Goal: Task Accomplishment & Management: Use online tool/utility

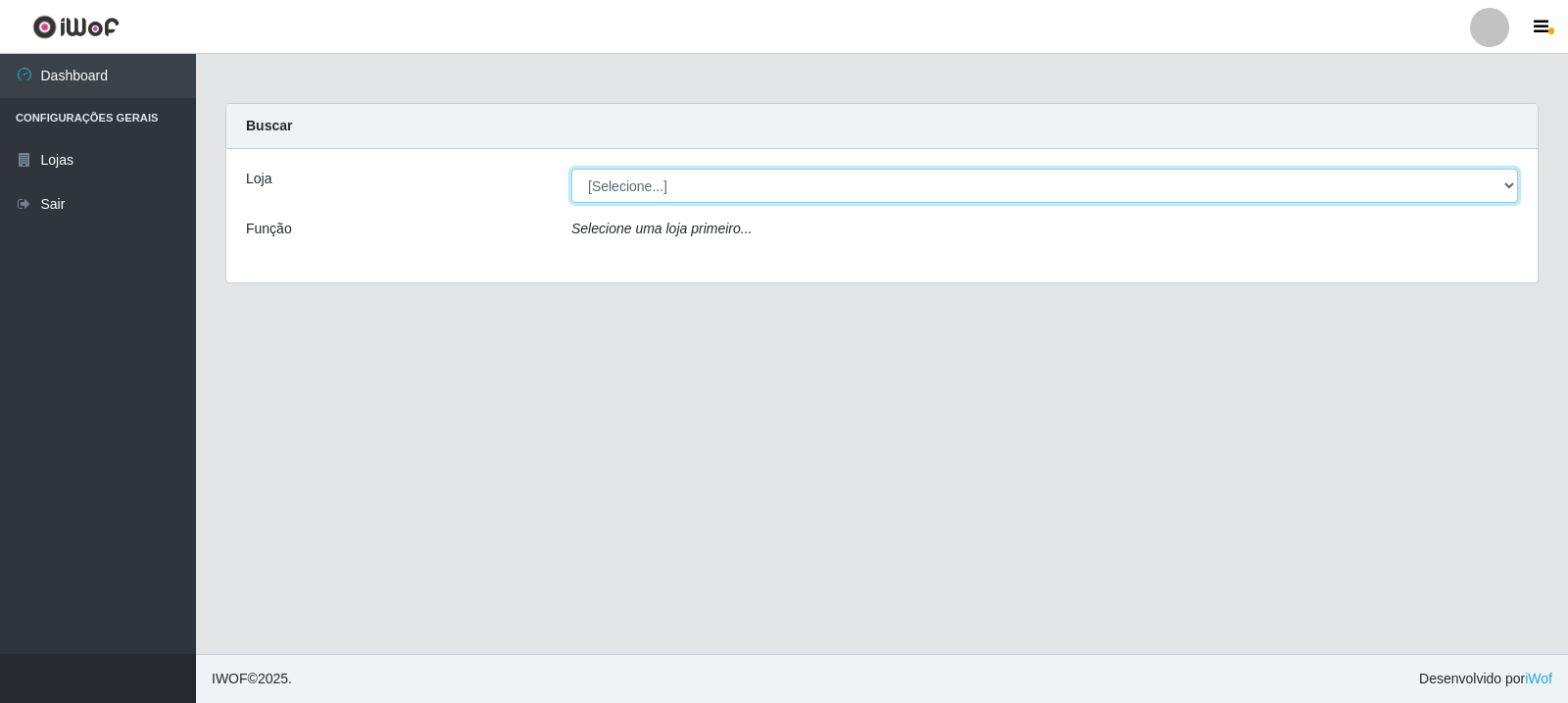
click at [1509, 181] on select "[Selecione...] Rede Compras Supermercados - LOJA 3" at bounding box center [1044, 186] width 947 height 34
select select "162"
click at [571, 169] on select "[Selecione...] Rede Compras Supermercados - LOJA 3" at bounding box center [1044, 186] width 947 height 34
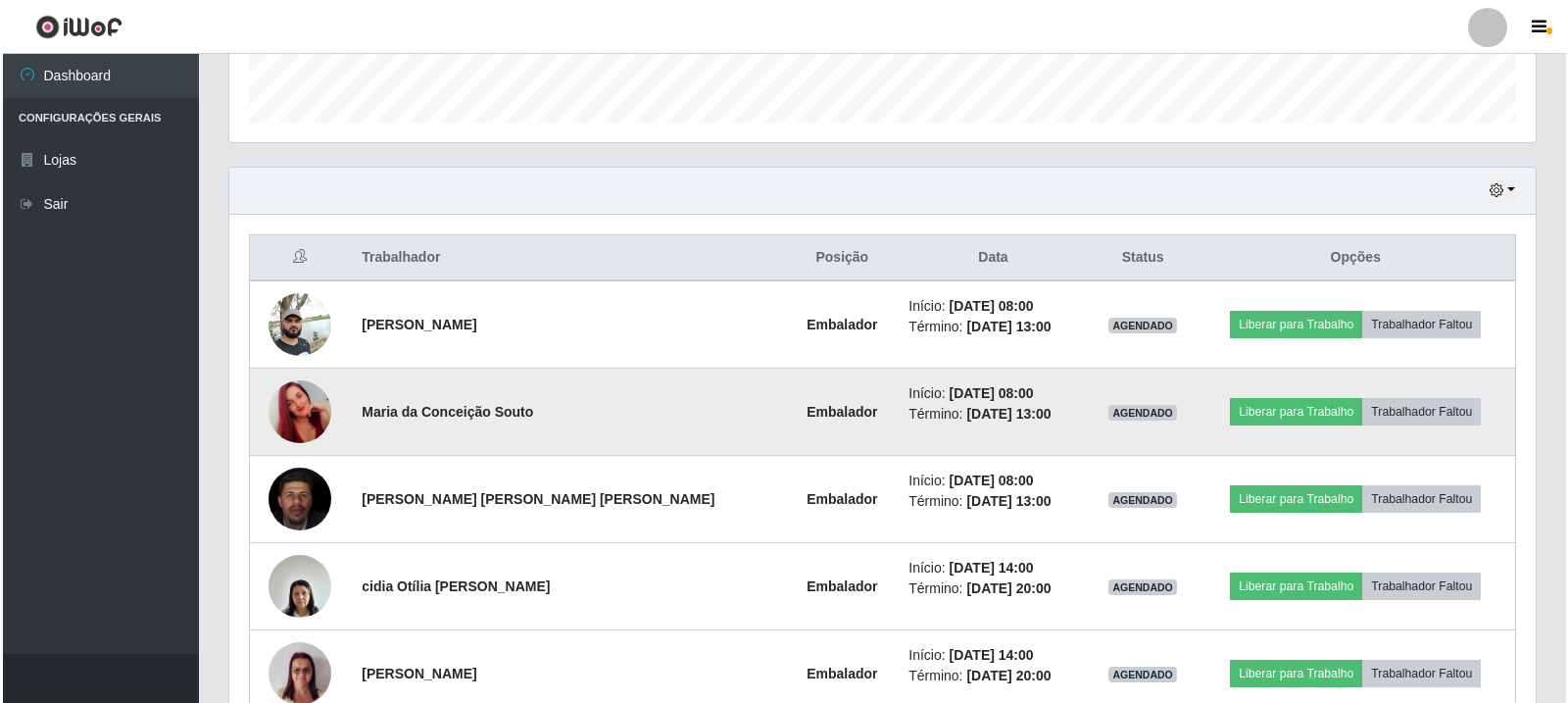
scroll to position [588, 0]
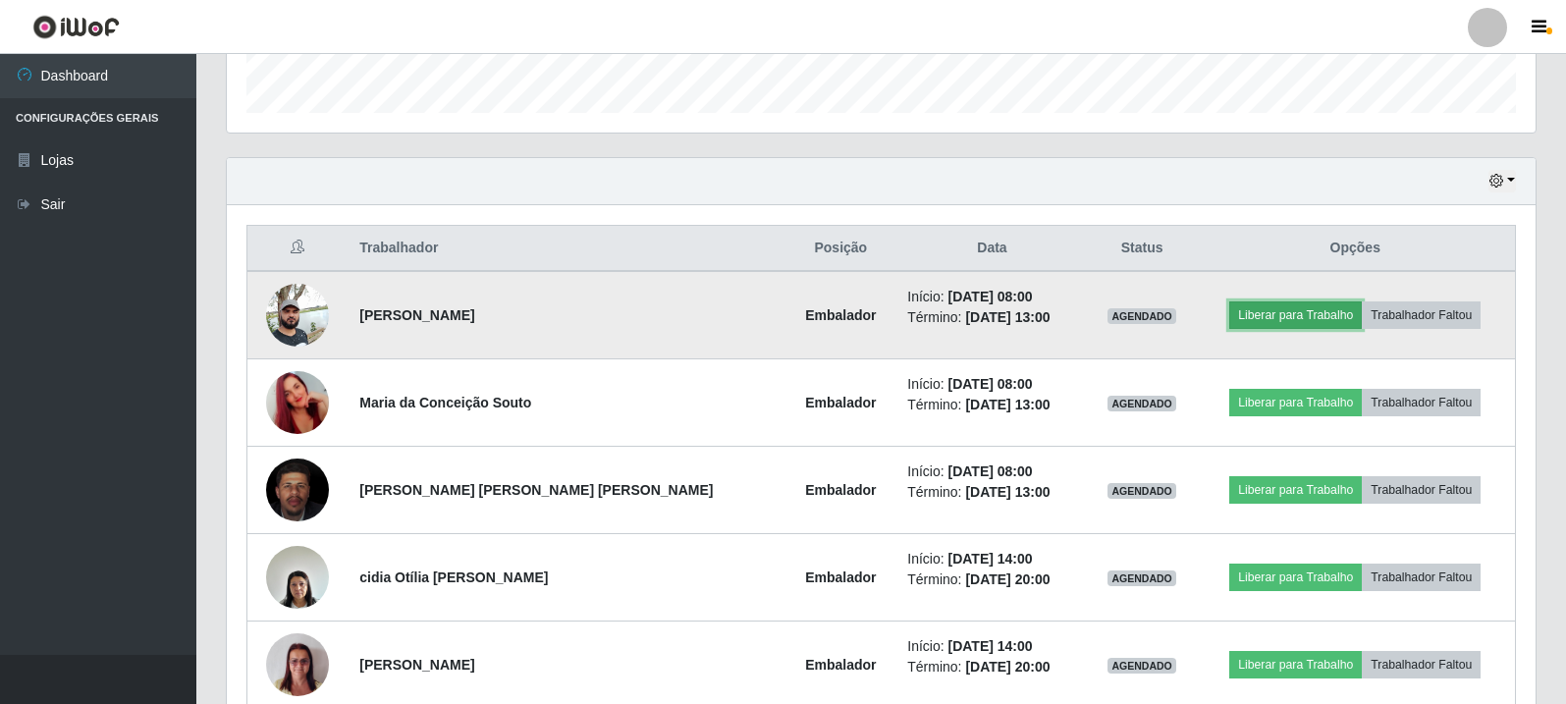
click at [1272, 321] on button "Liberar para Trabalho" at bounding box center [1295, 314] width 133 height 27
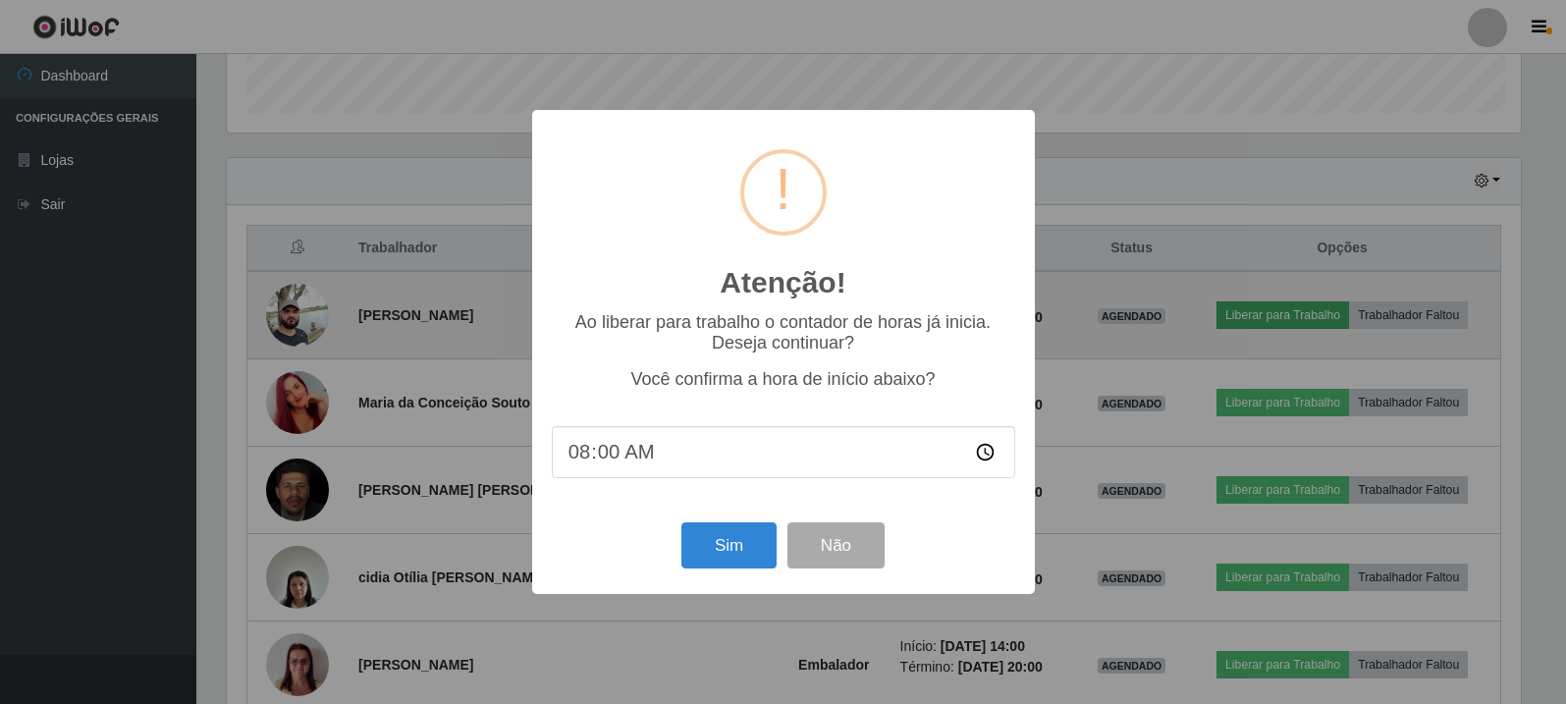
scroll to position [408, 1299]
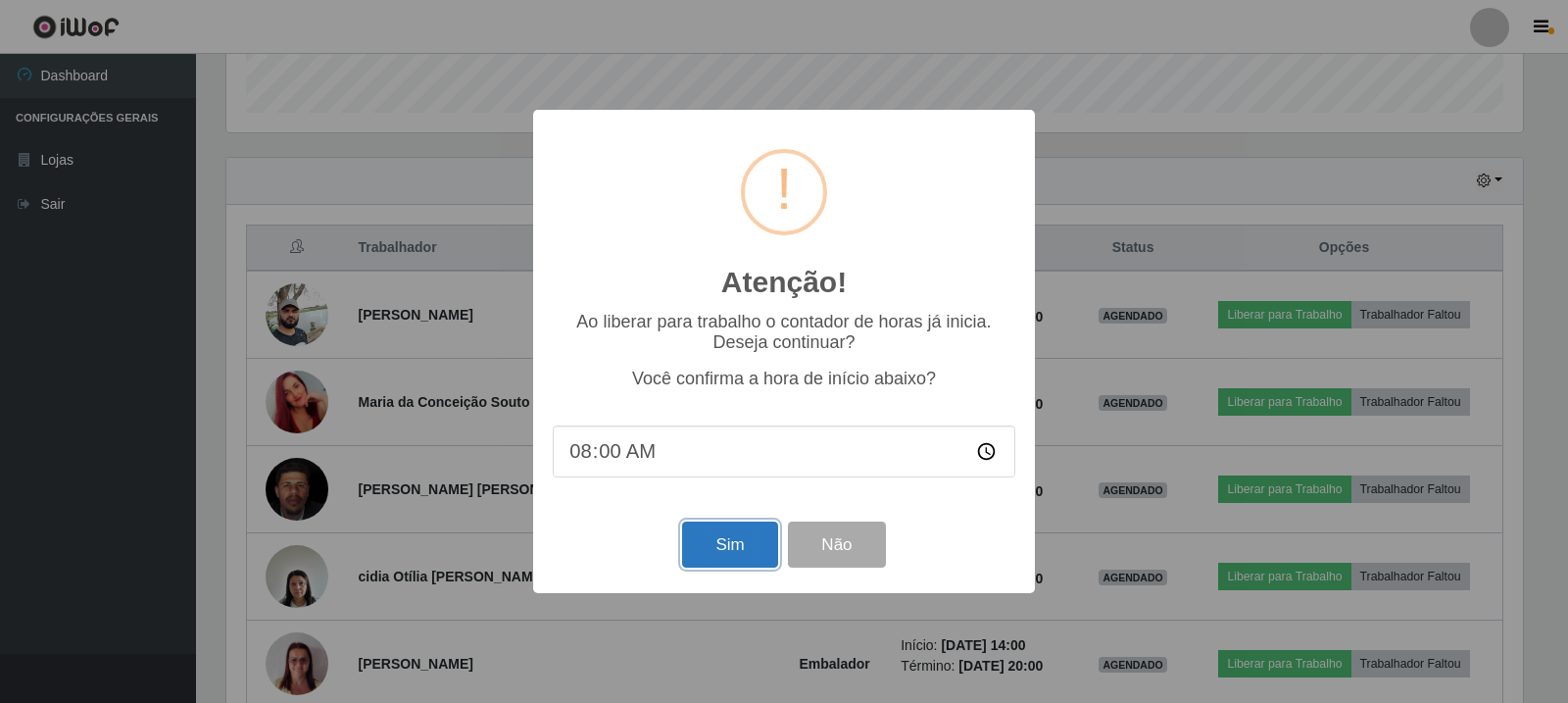
click at [731, 565] on button "Sim" at bounding box center [729, 544] width 95 height 46
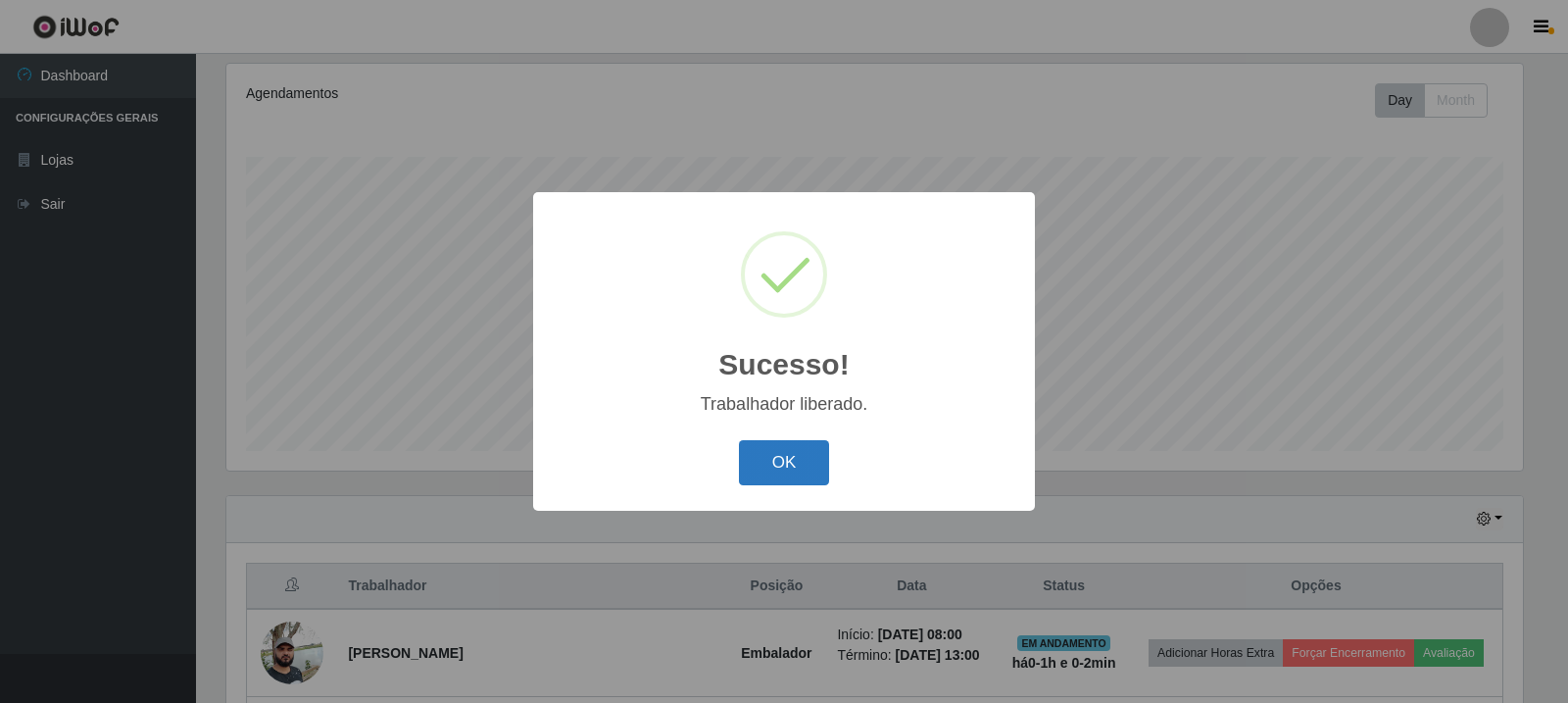
click at [788, 455] on button "OK" at bounding box center [784, 463] width 91 height 46
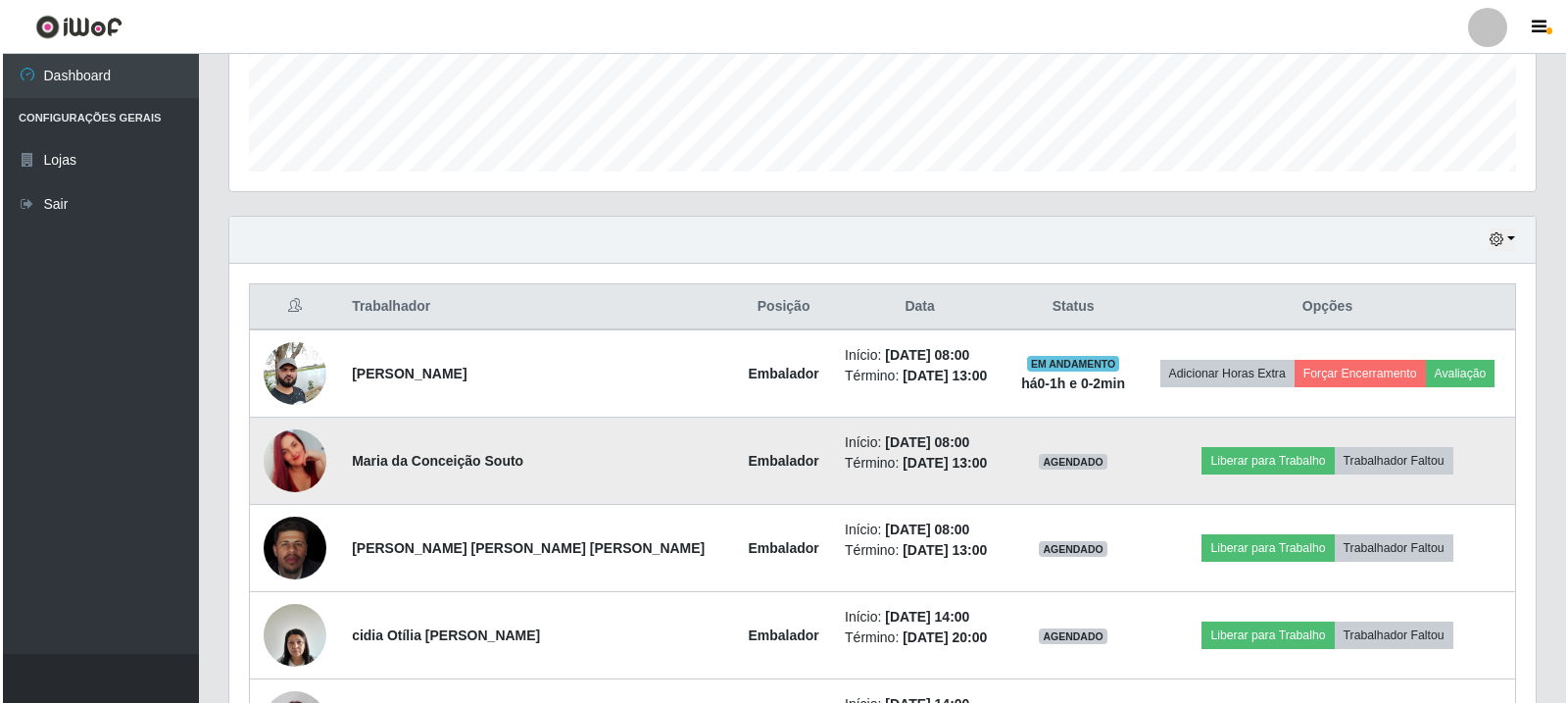
scroll to position [544, 0]
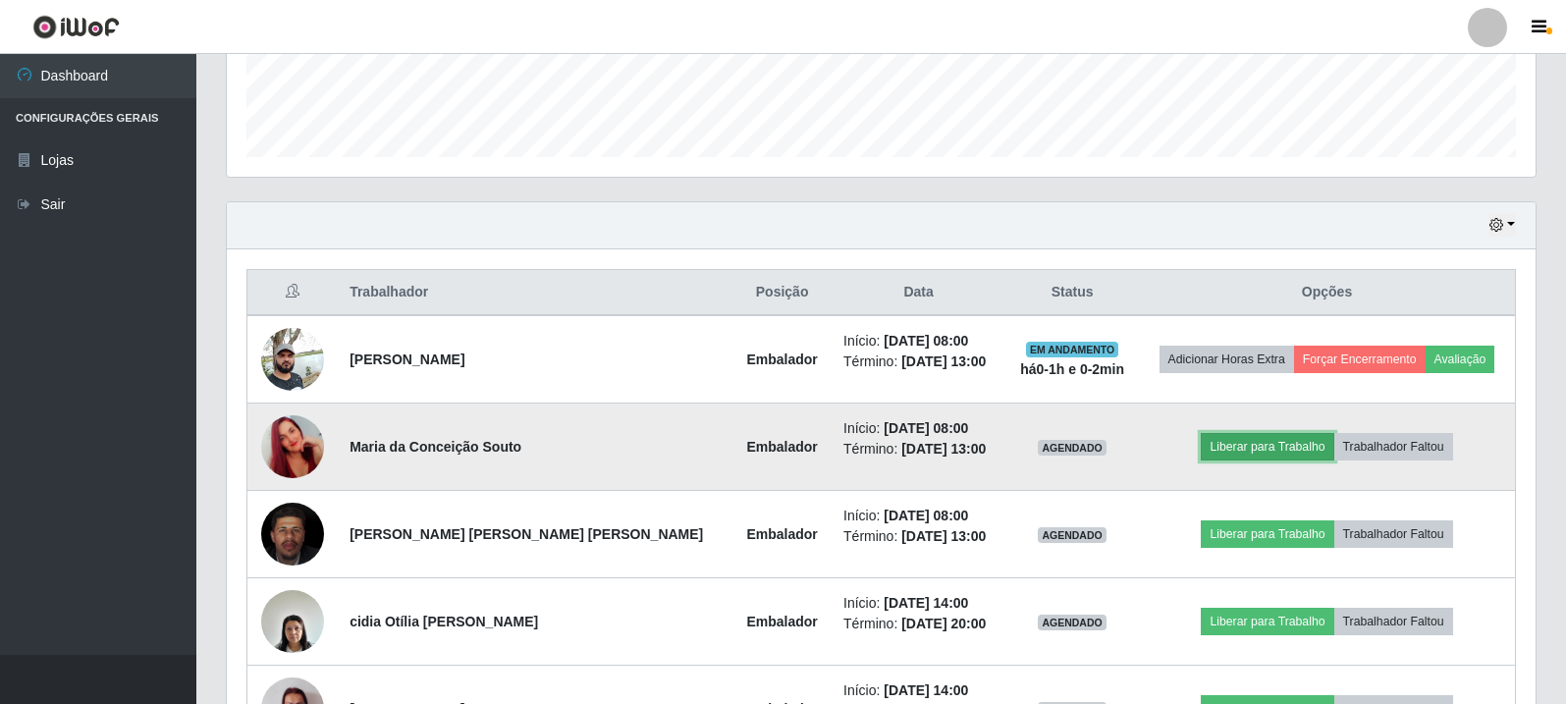
click at [1223, 435] on button "Liberar para Trabalho" at bounding box center [1267, 446] width 133 height 27
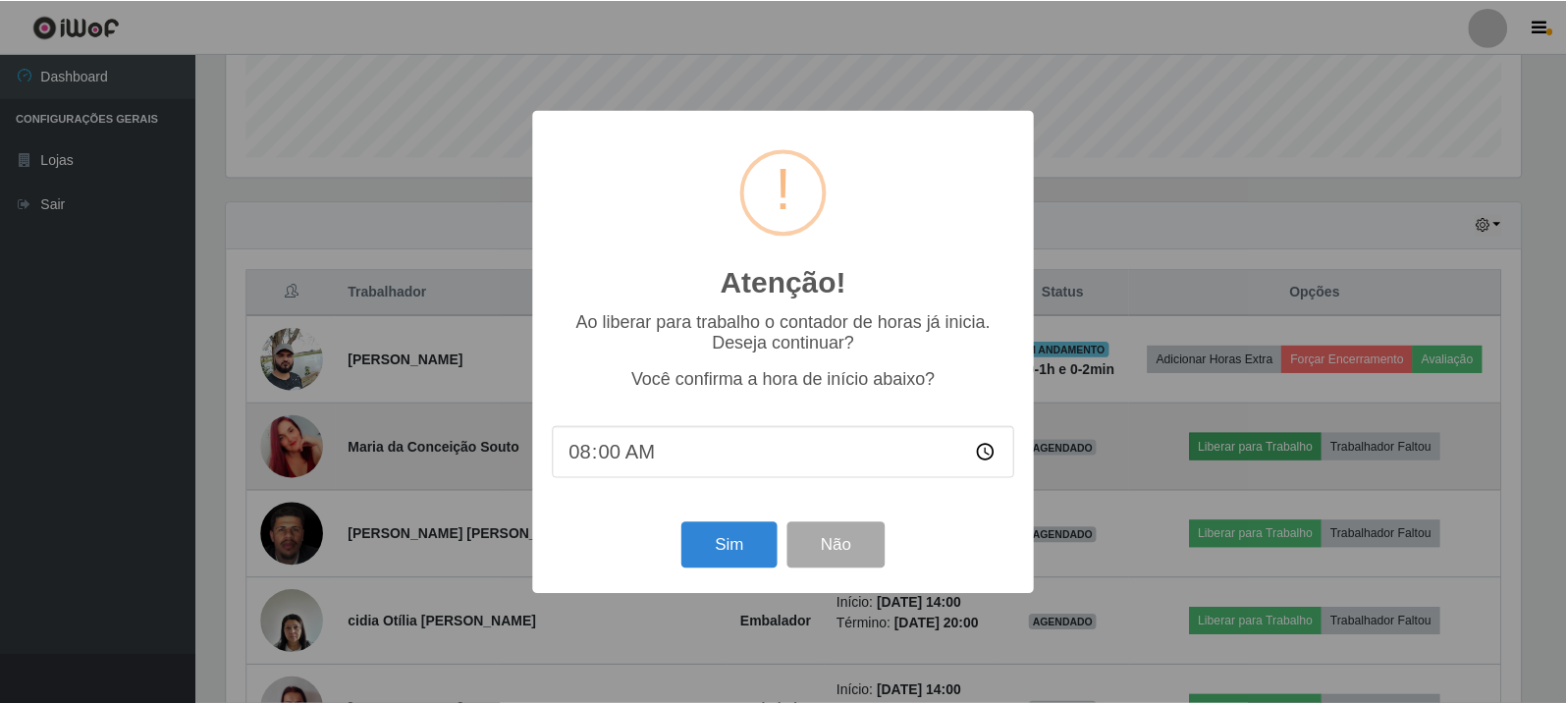
scroll to position [408, 1299]
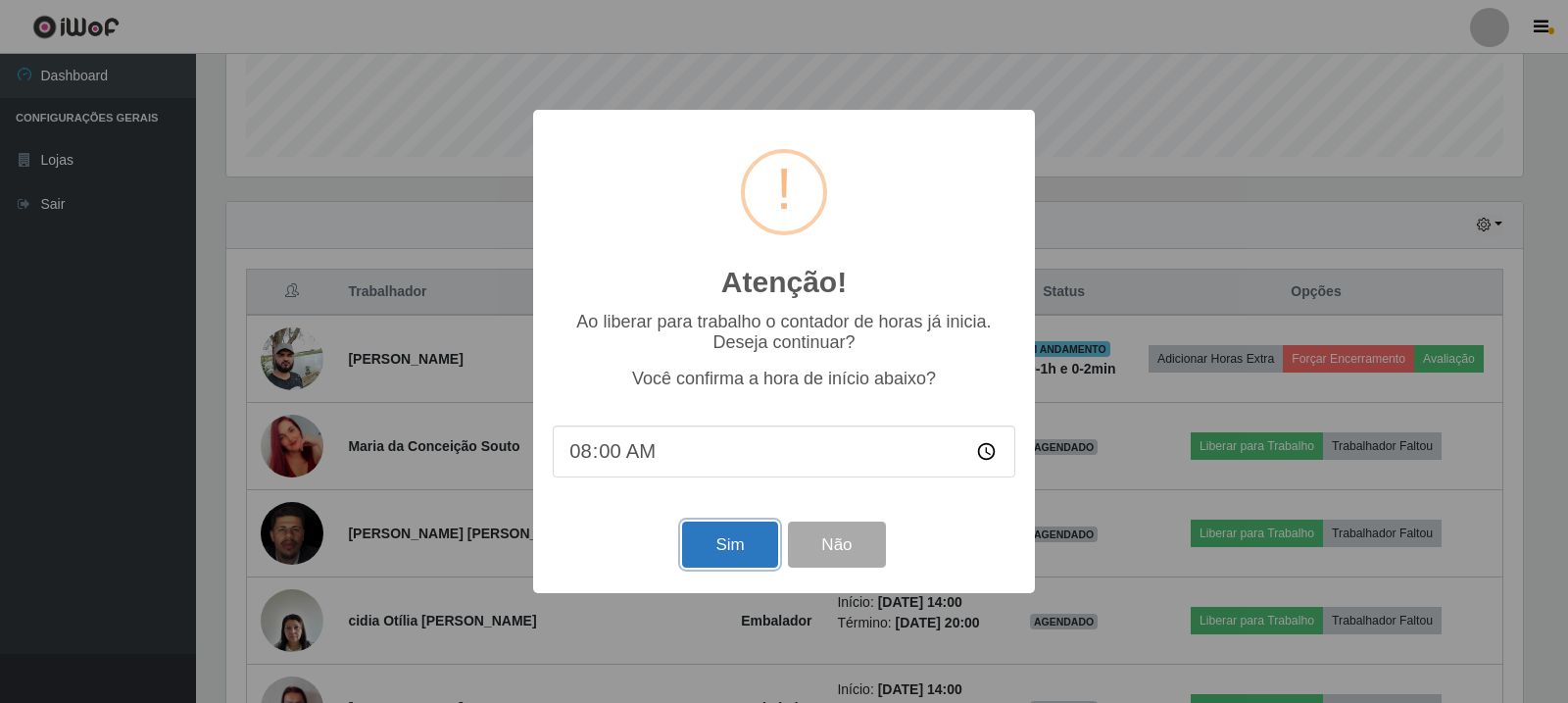
click at [726, 540] on button "Sim" at bounding box center [729, 544] width 95 height 46
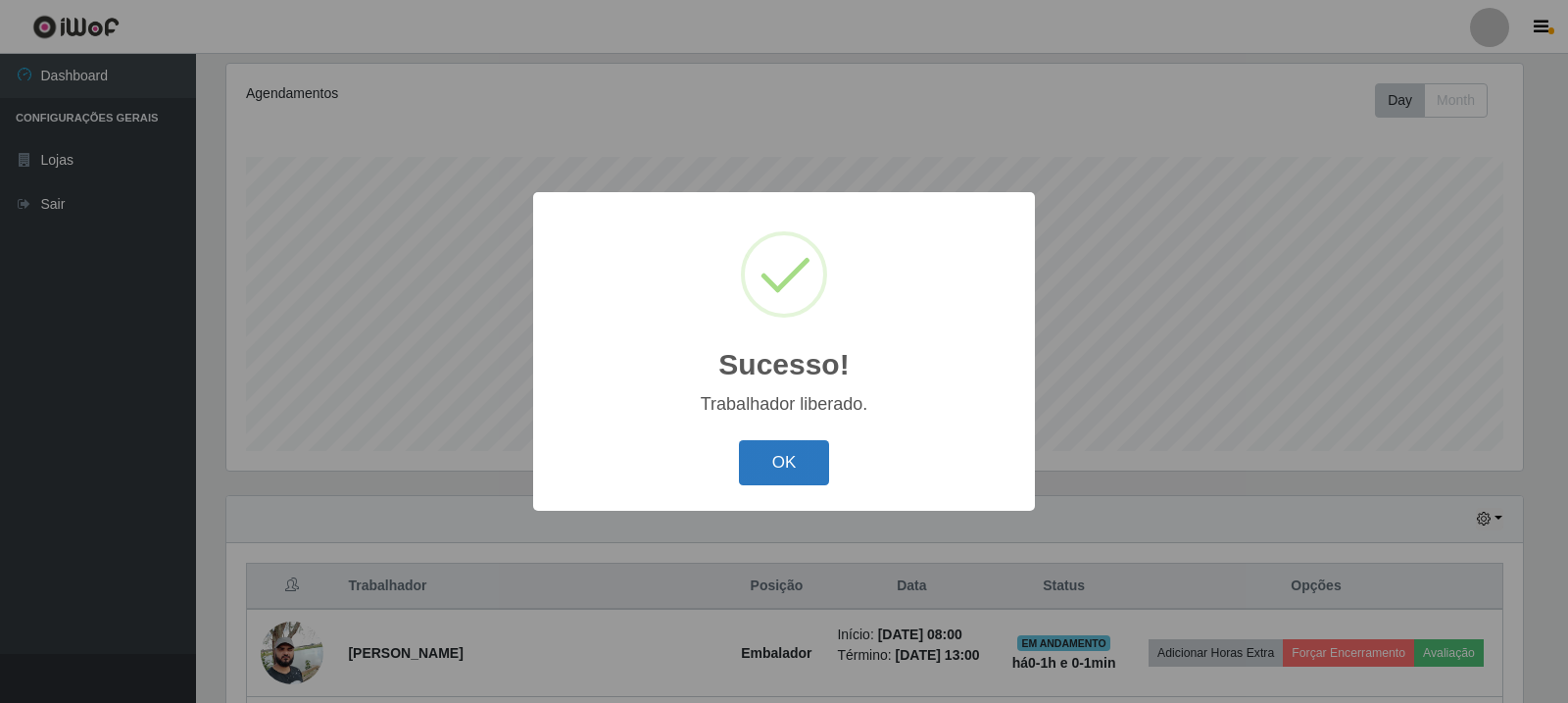
drag, startPoint x: 792, startPoint y: 450, endPoint x: 808, endPoint y: 450, distance: 16.0
click at [791, 449] on button "OK" at bounding box center [784, 463] width 91 height 46
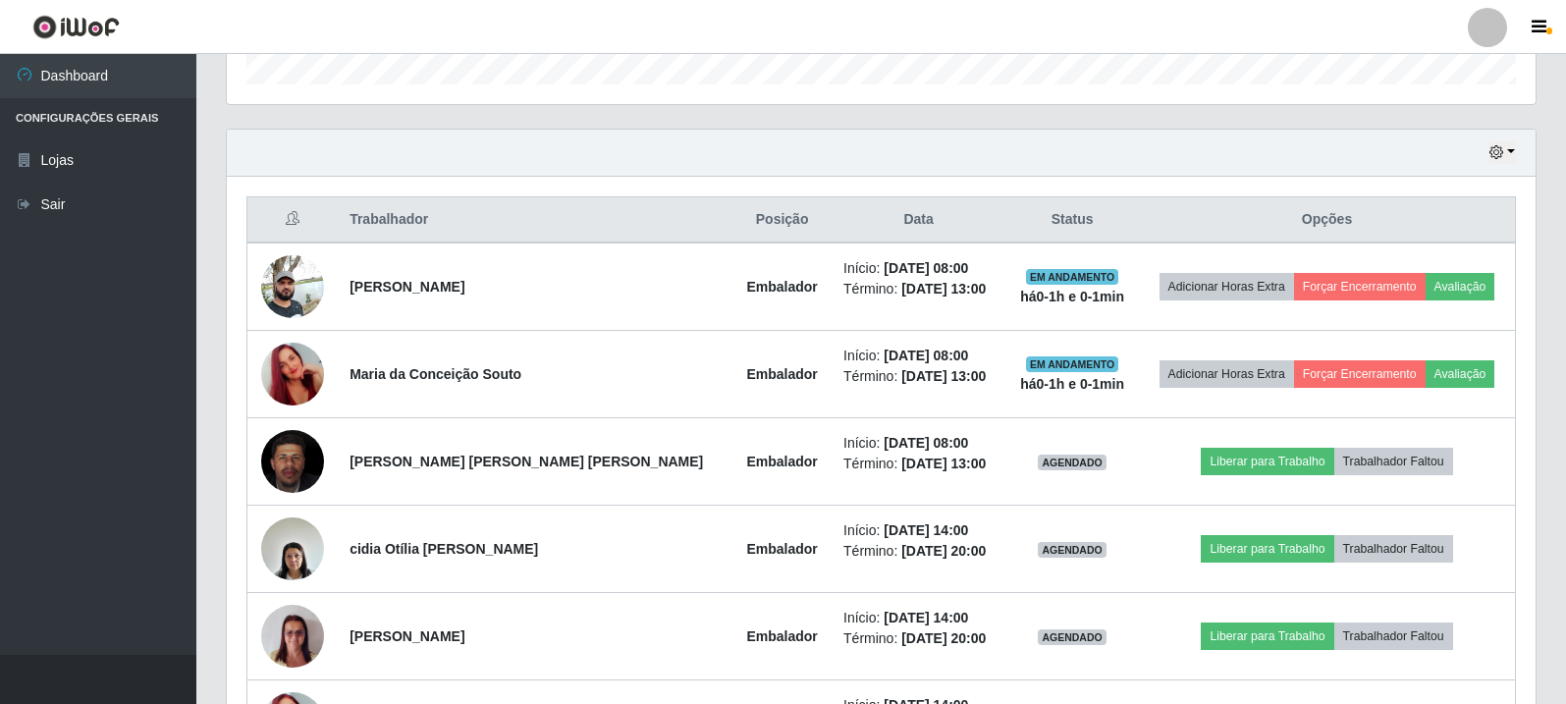
scroll to position [643, 0]
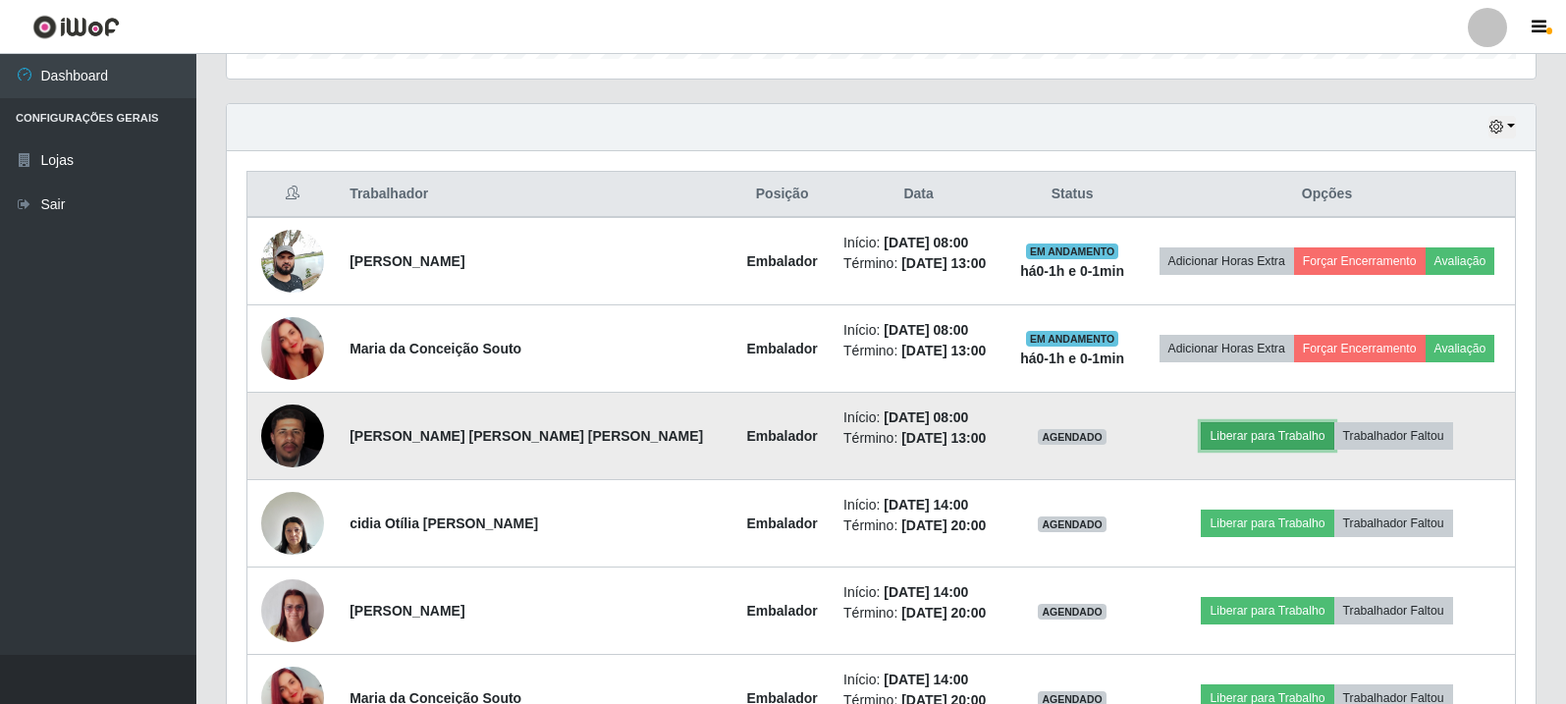
click at [1232, 430] on button "Liberar para Trabalho" at bounding box center [1267, 435] width 133 height 27
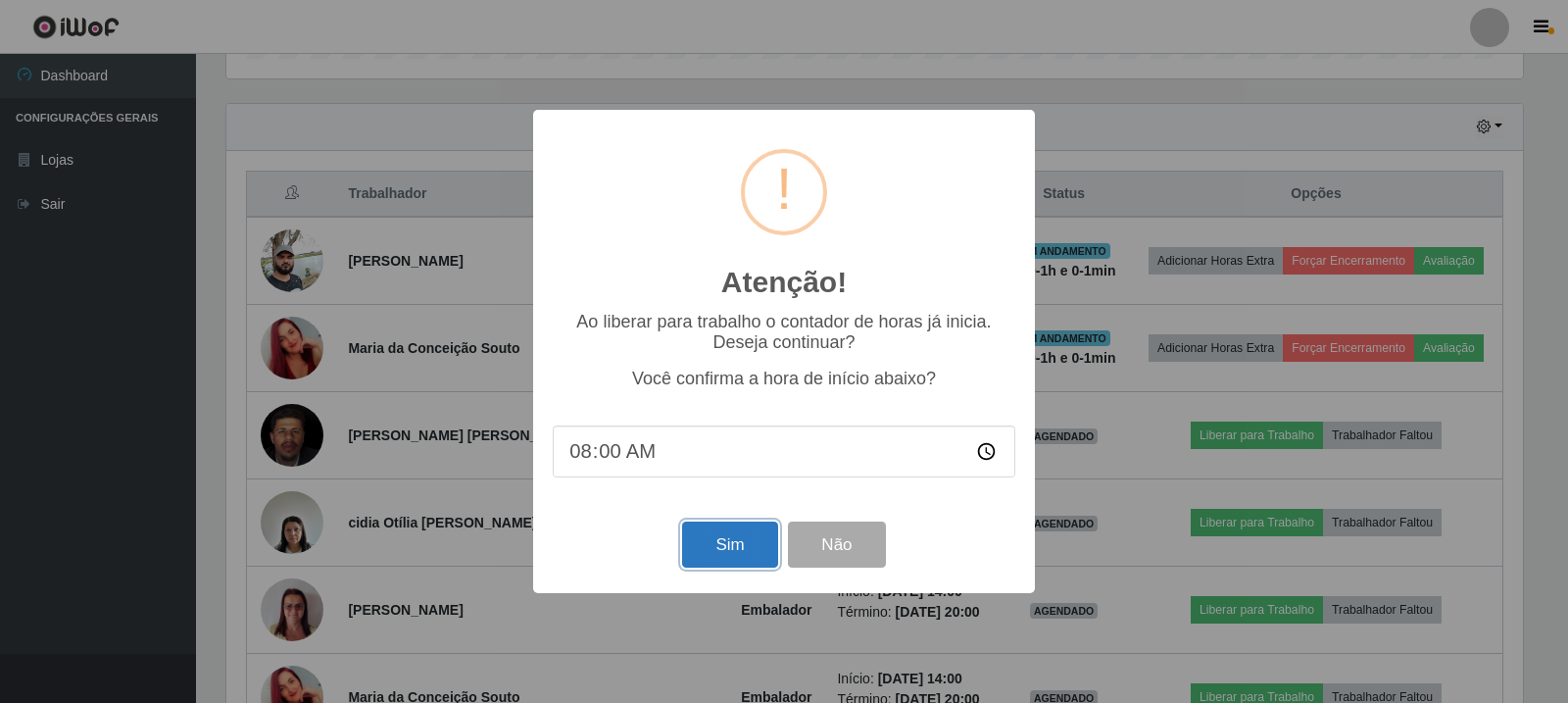
click at [749, 551] on button "Sim" at bounding box center [729, 544] width 95 height 46
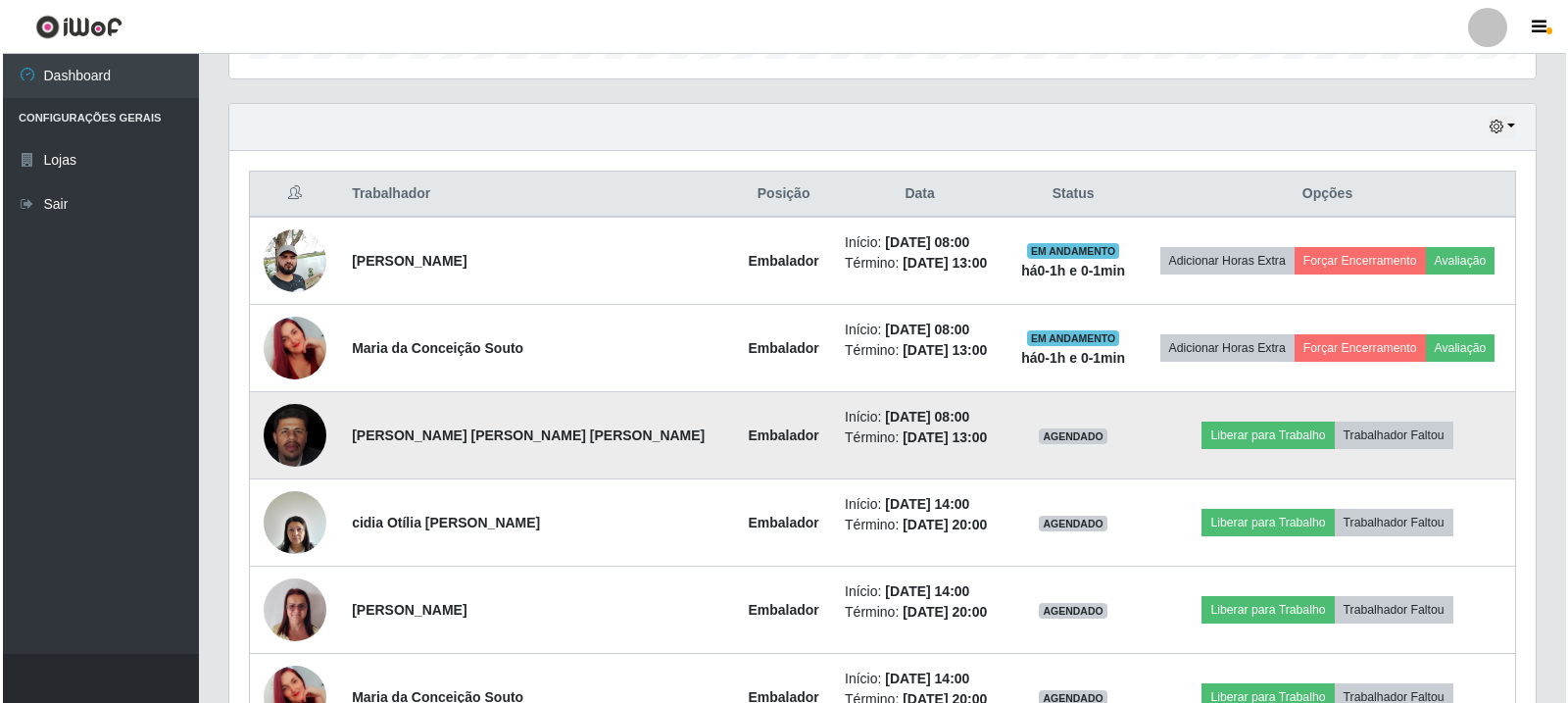
scroll to position [0, 0]
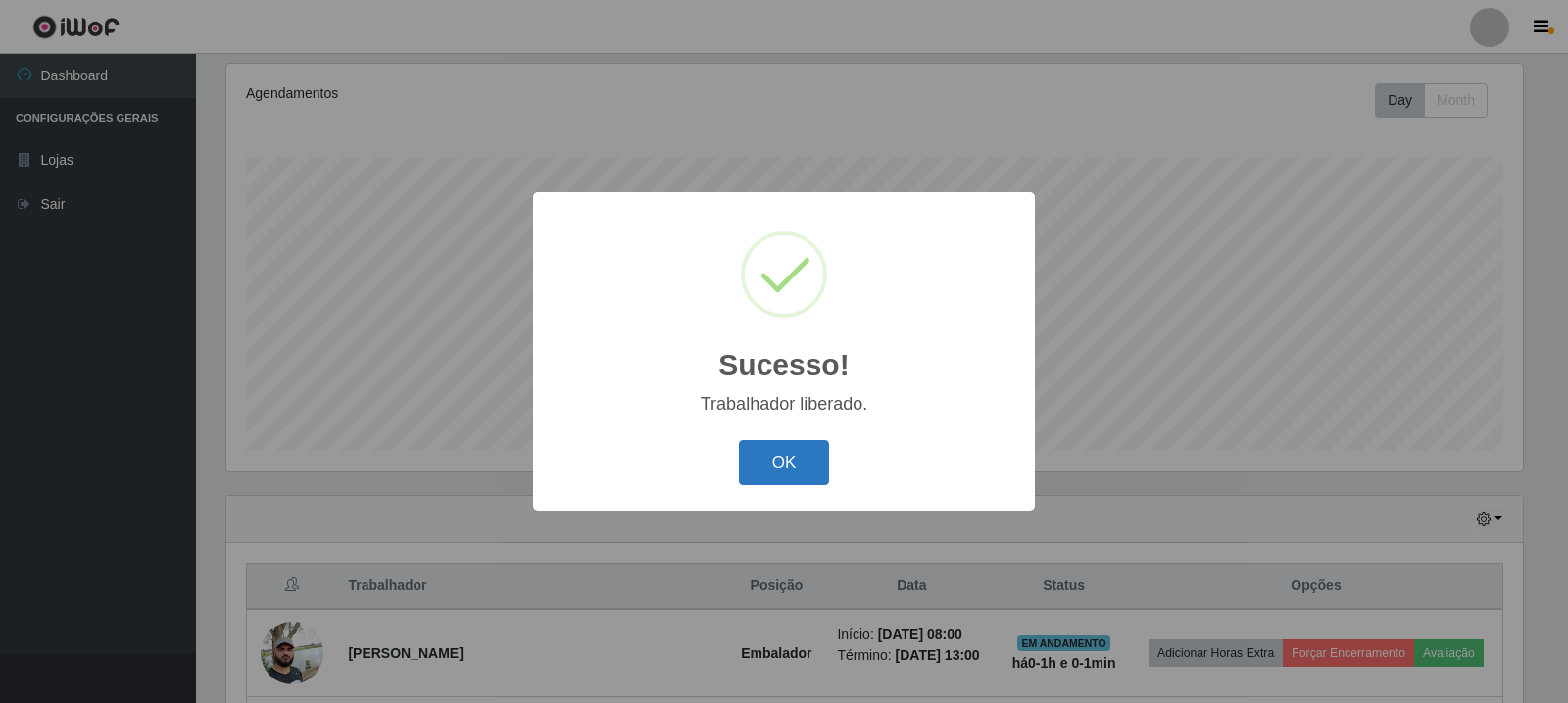
click at [800, 464] on button "OK" at bounding box center [784, 463] width 91 height 46
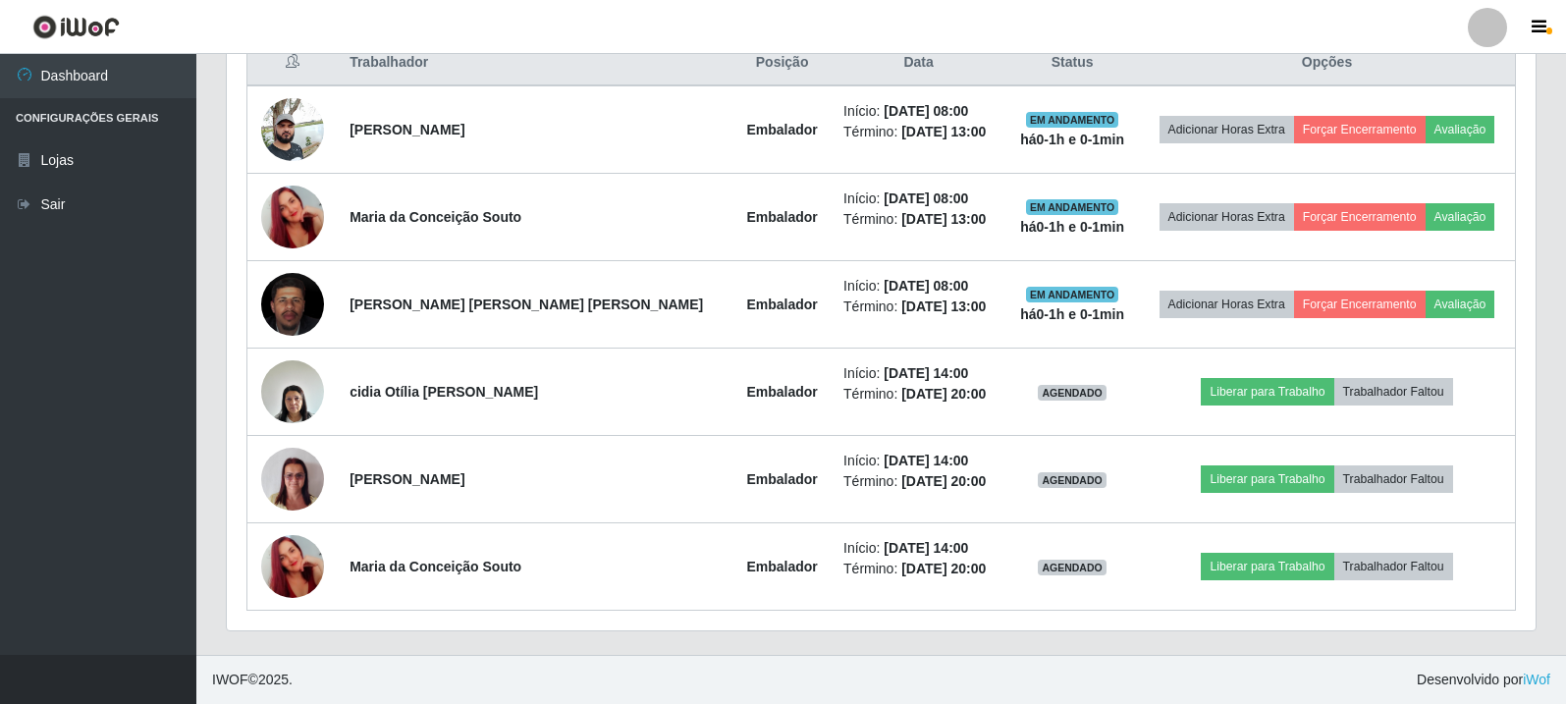
click at [62, 394] on ul "Dashboard Configurações Gerais Lojas Sair" at bounding box center [98, 354] width 196 height 601
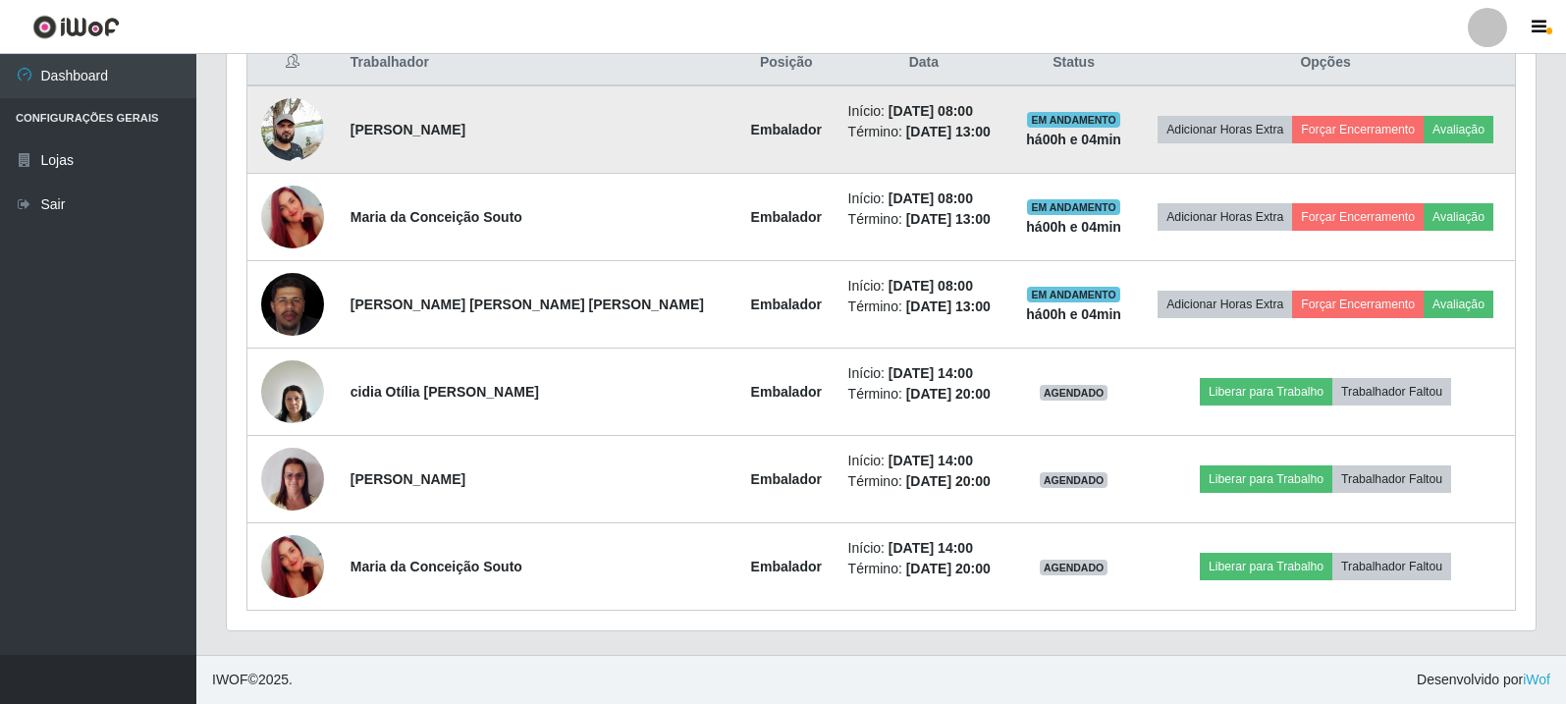
click at [465, 125] on strong "[PERSON_NAME]" at bounding box center [408, 130] width 115 height 16
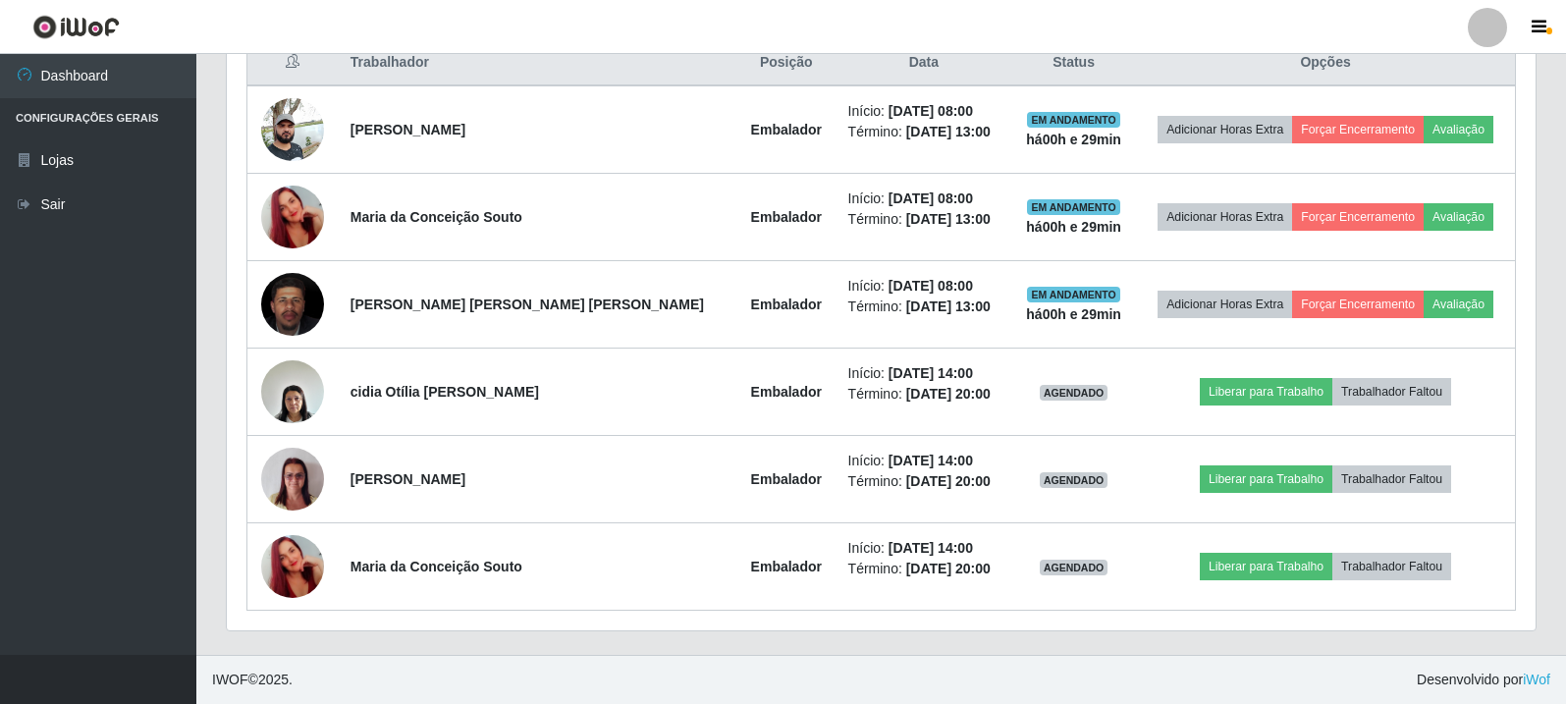
click at [1182, 47] on header "Perfil Alterar Senha Sair" at bounding box center [783, 27] width 1566 height 54
